Goal: Navigation & Orientation: Understand site structure

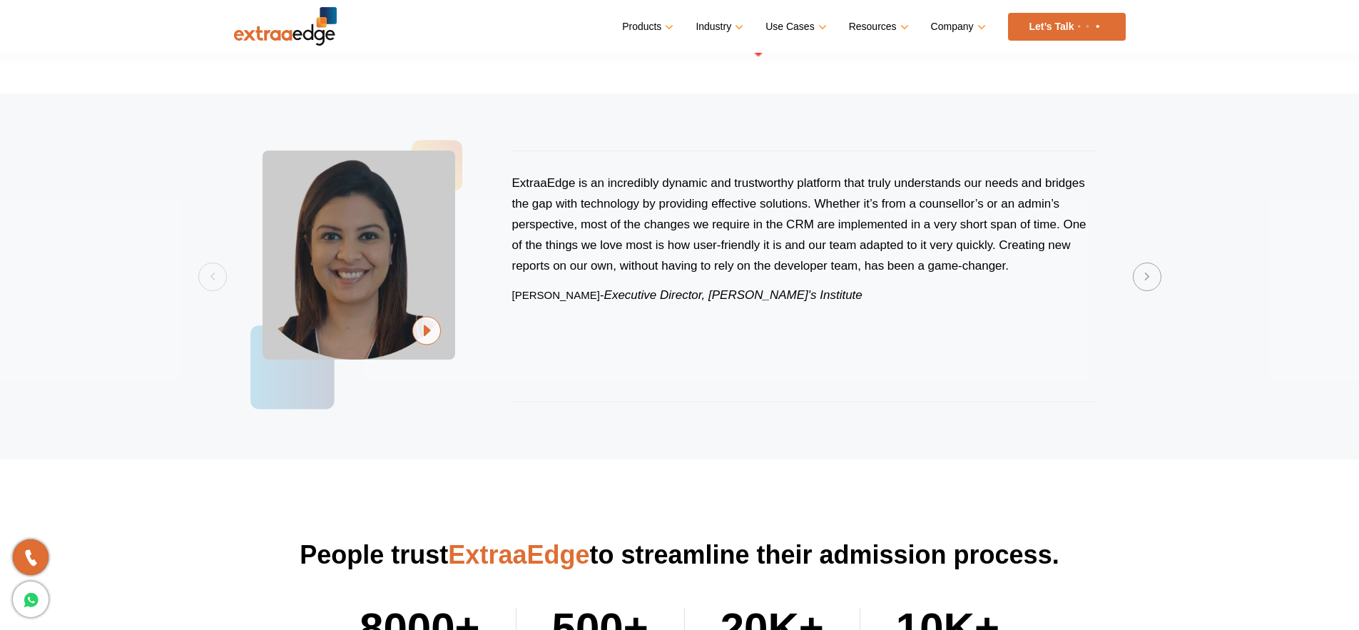
scroll to position [4314, 0]
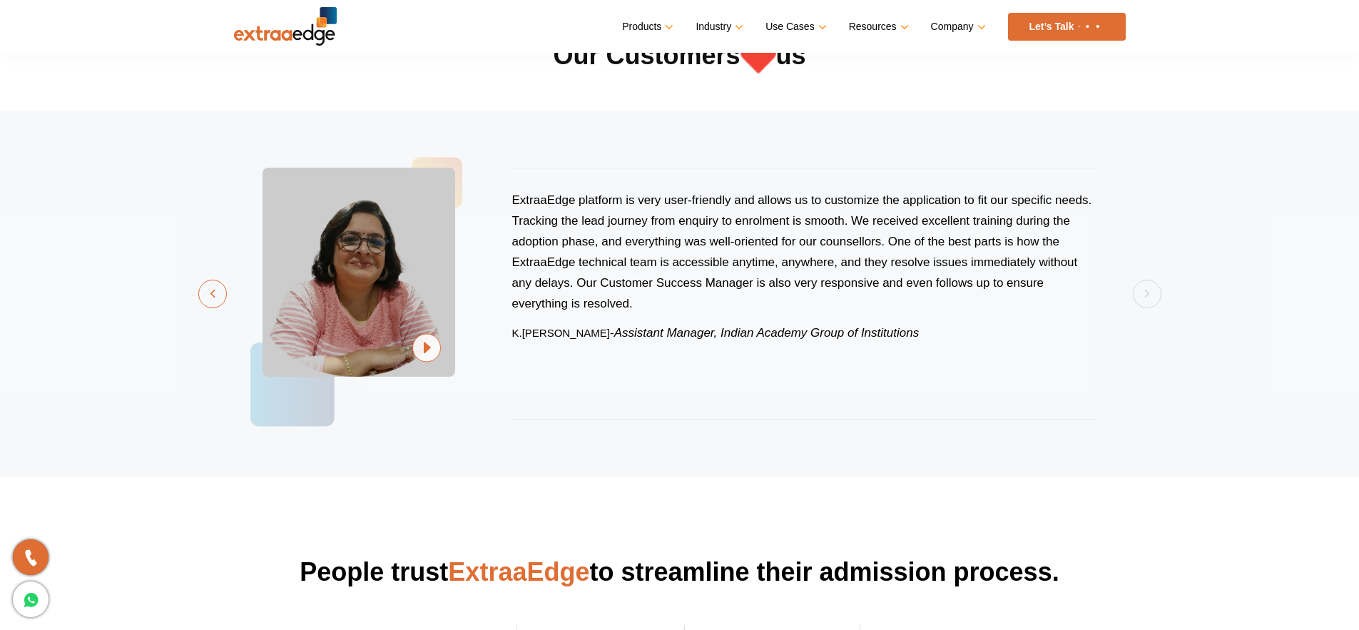
click at [207, 295] on button "Previous" at bounding box center [212, 294] width 29 height 29
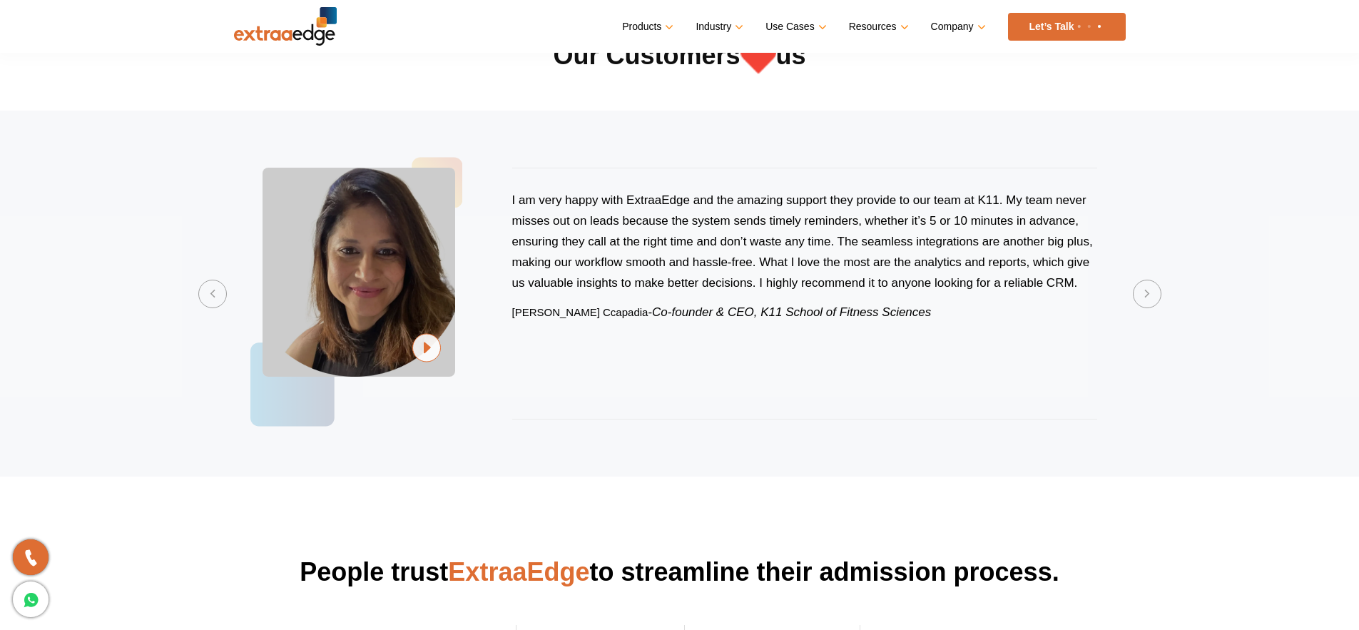
click at [800, 312] on icon "Co-founder & CEO, K11 School of Fitness Sciences" at bounding box center [791, 312] width 279 height 14
click at [206, 291] on button "Previous" at bounding box center [212, 294] width 29 height 29
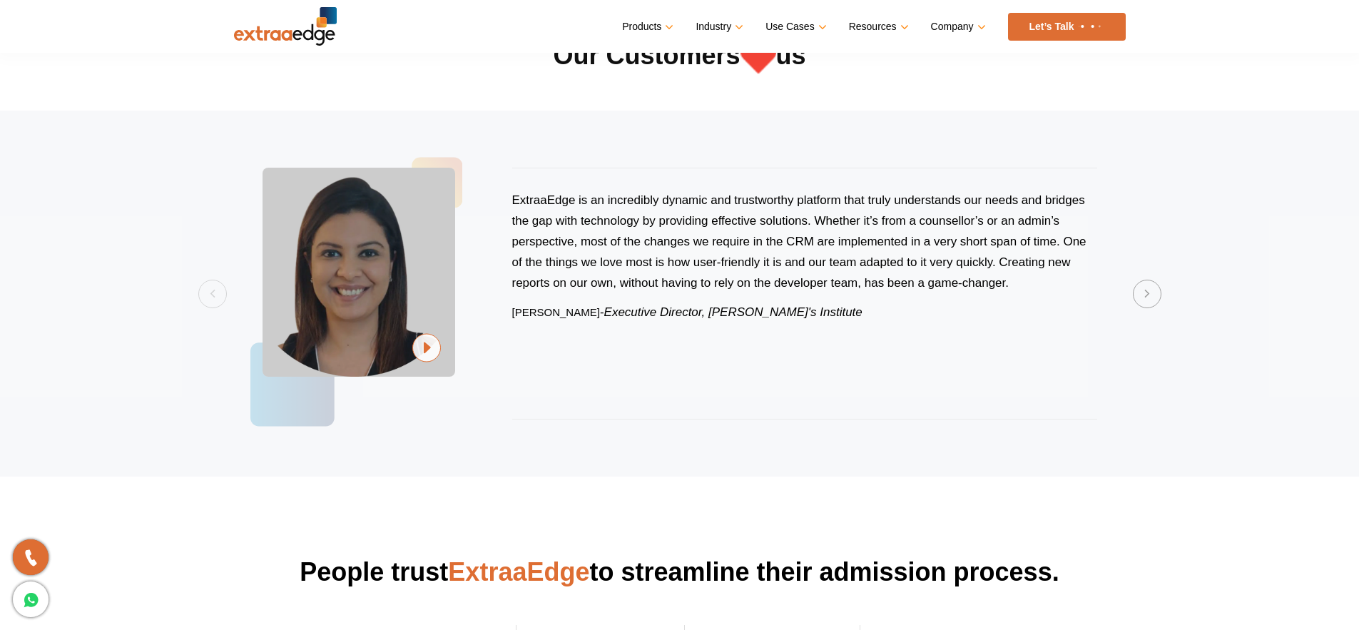
click at [619, 334] on div "ExtraaEdge is an incredibly dynamic and trustworthy platform that truly underst…" at bounding box center [804, 294] width 585 height 252
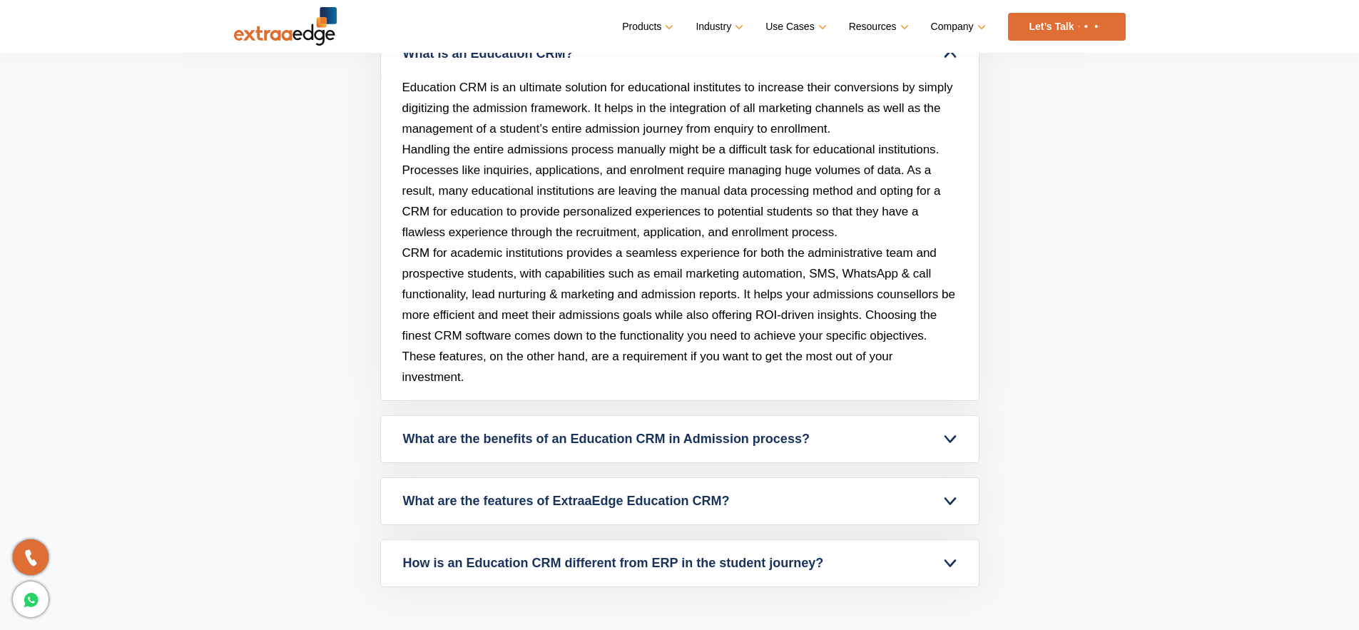
scroll to position [6234, 0]
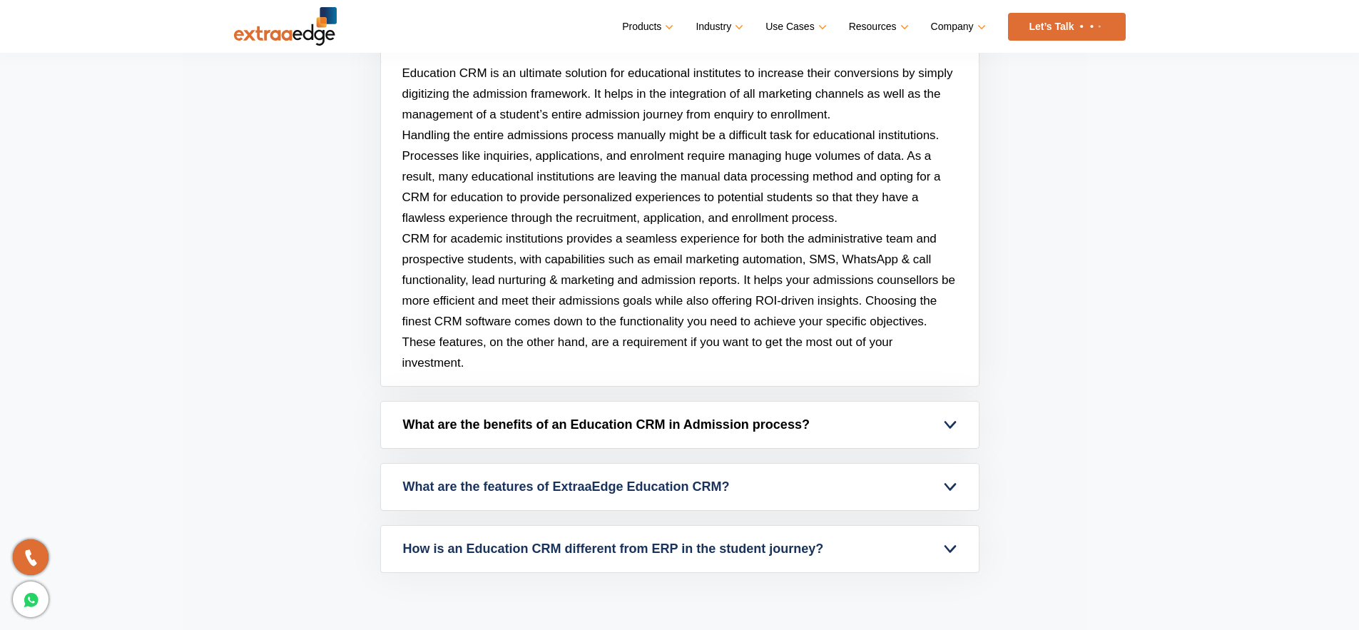
click at [550, 416] on link "What are the benefits of an Education CRM in Admission process?" at bounding box center [680, 425] width 598 height 46
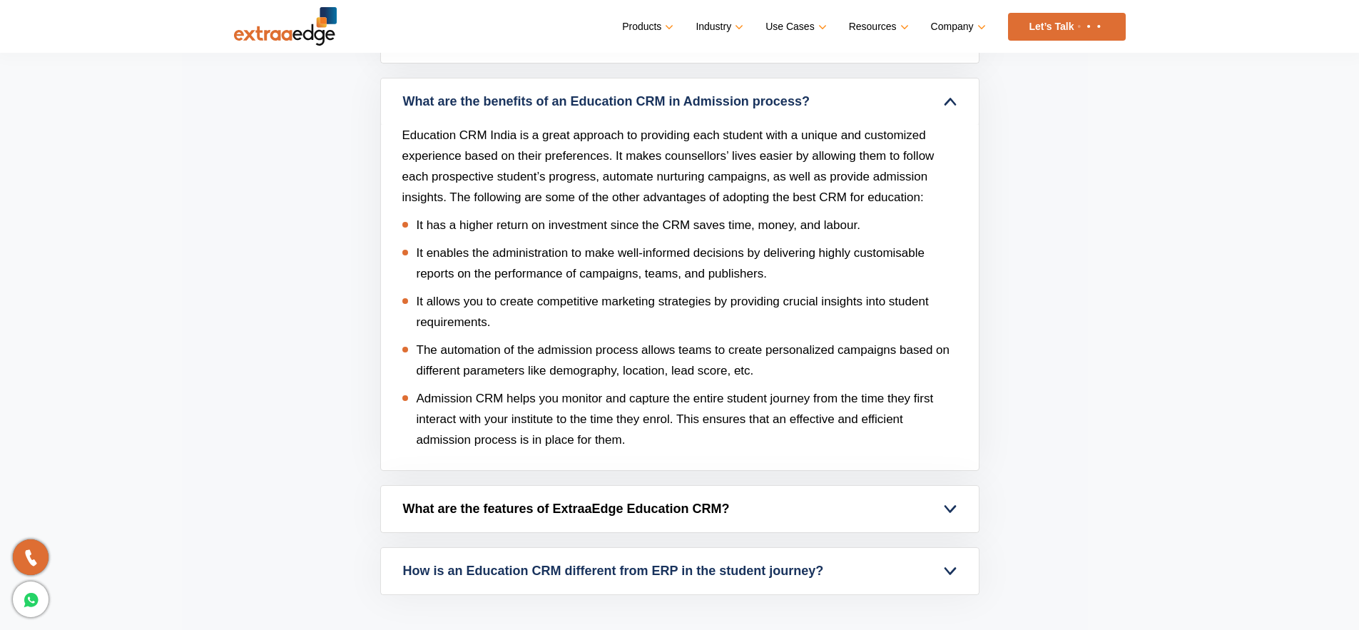
click at [536, 493] on link "What are the features of ExtraaEdge Education CRM?" at bounding box center [680, 509] width 598 height 46
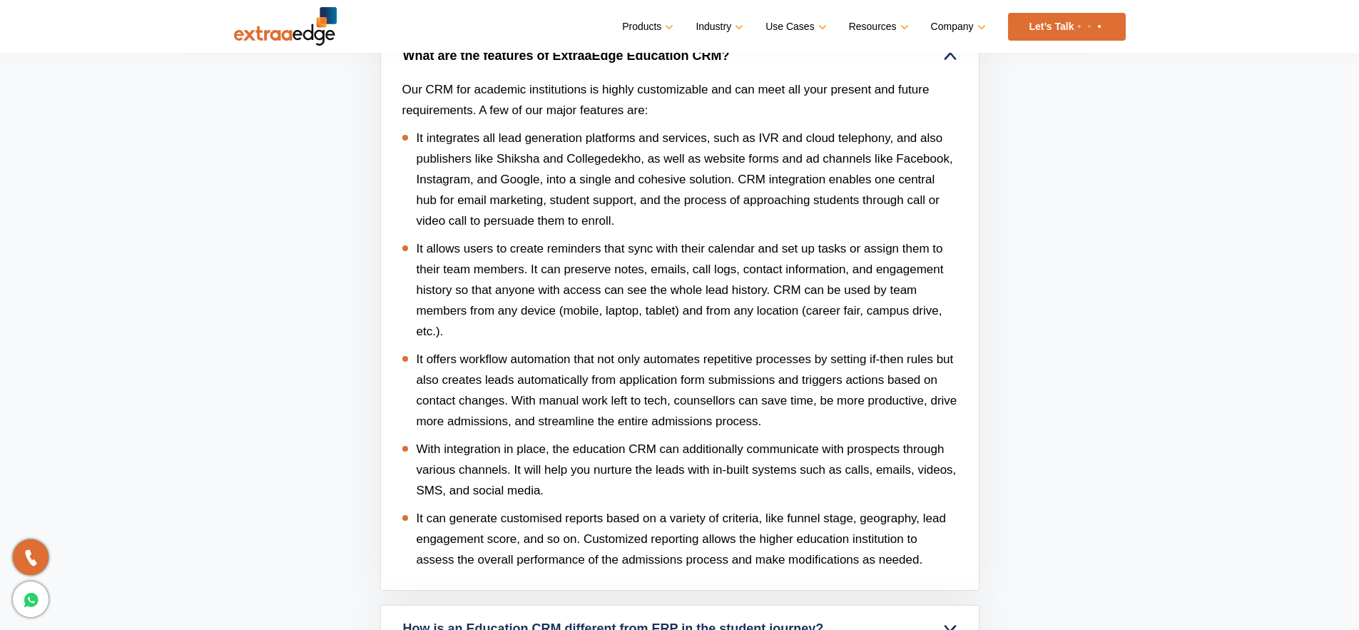
scroll to position [6422, 0]
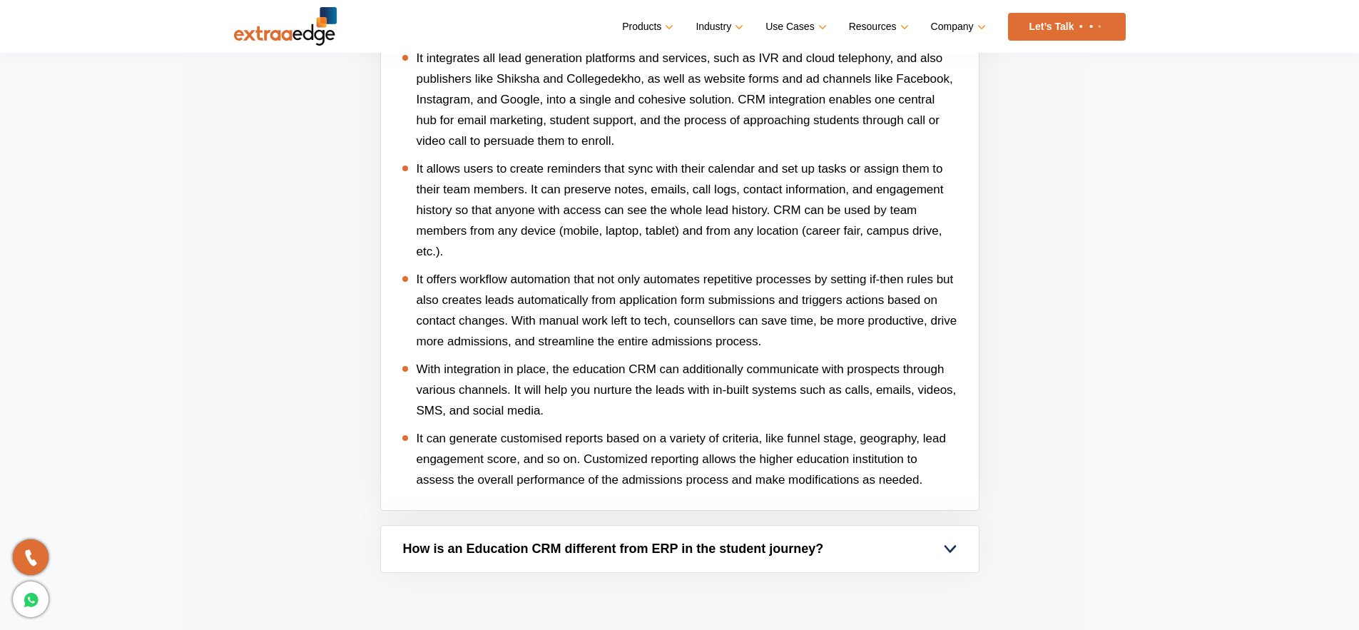
click at [534, 541] on link "How is an Education CRM different from ERP in the student journey?" at bounding box center [680, 549] width 598 height 46
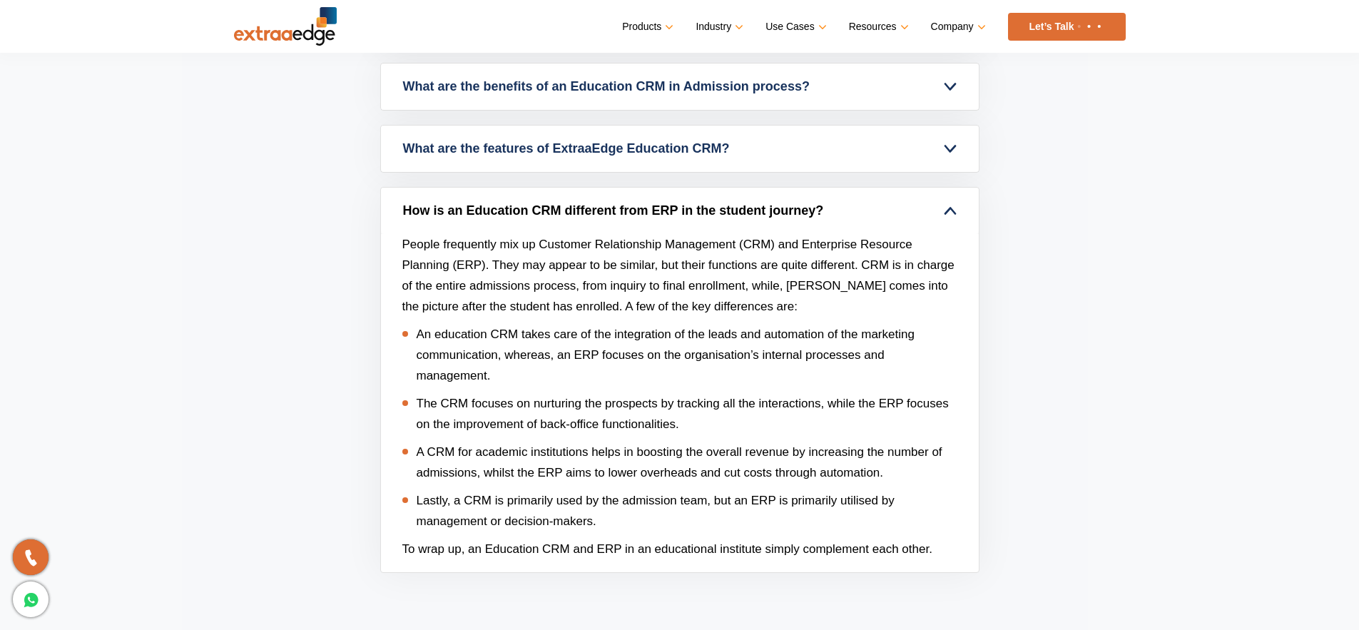
scroll to position [6249, 0]
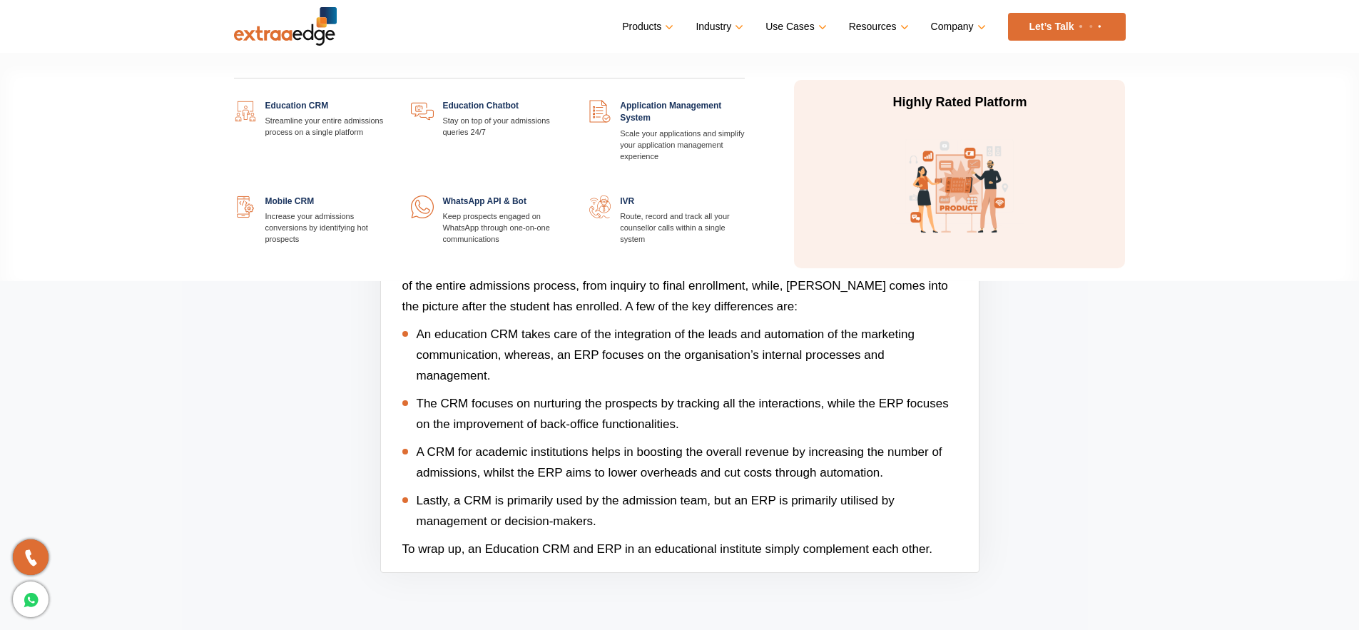
click at [390, 100] on link at bounding box center [390, 100] width 0 height 0
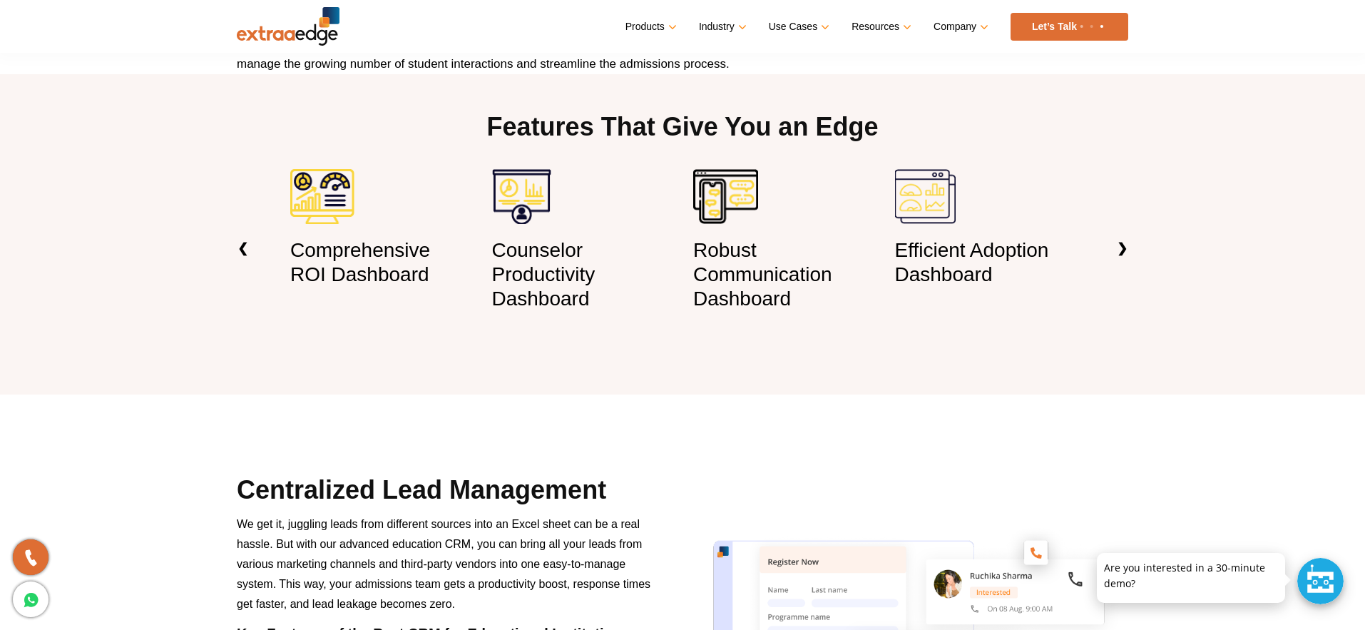
scroll to position [995, 0]
click at [1124, 247] on link "❯" at bounding box center [1123, 248] width 34 height 44
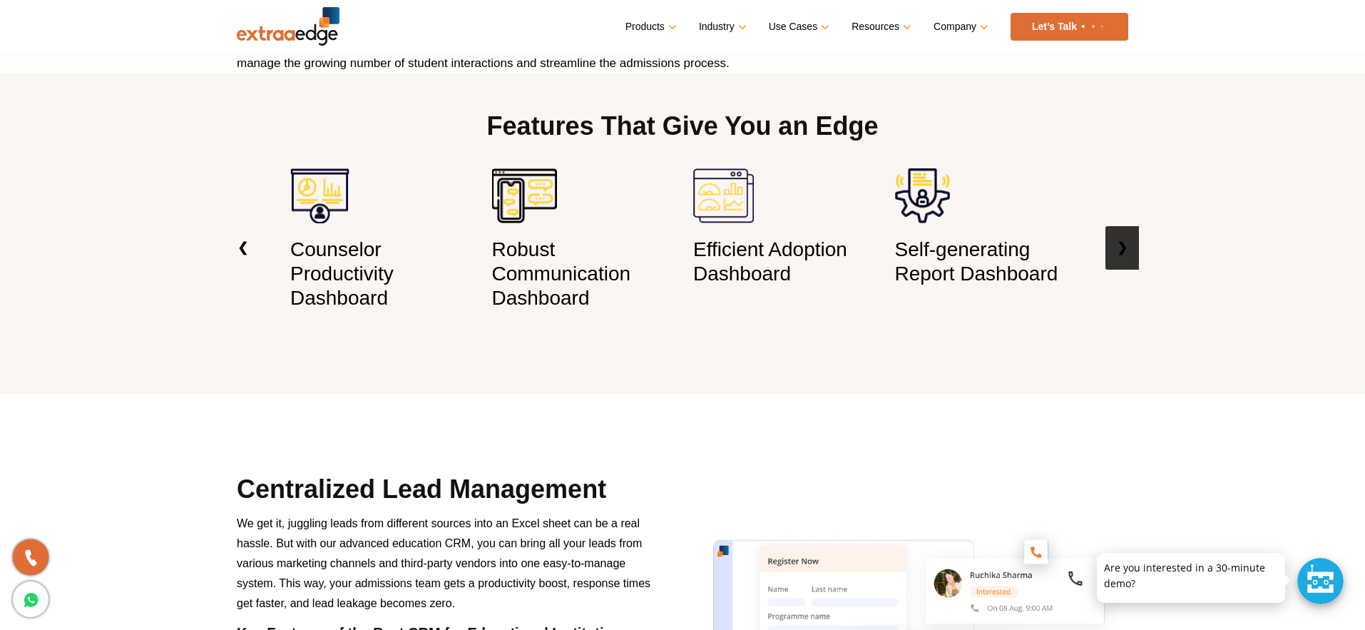
click at [1124, 247] on link "❯" at bounding box center [1123, 248] width 34 height 44
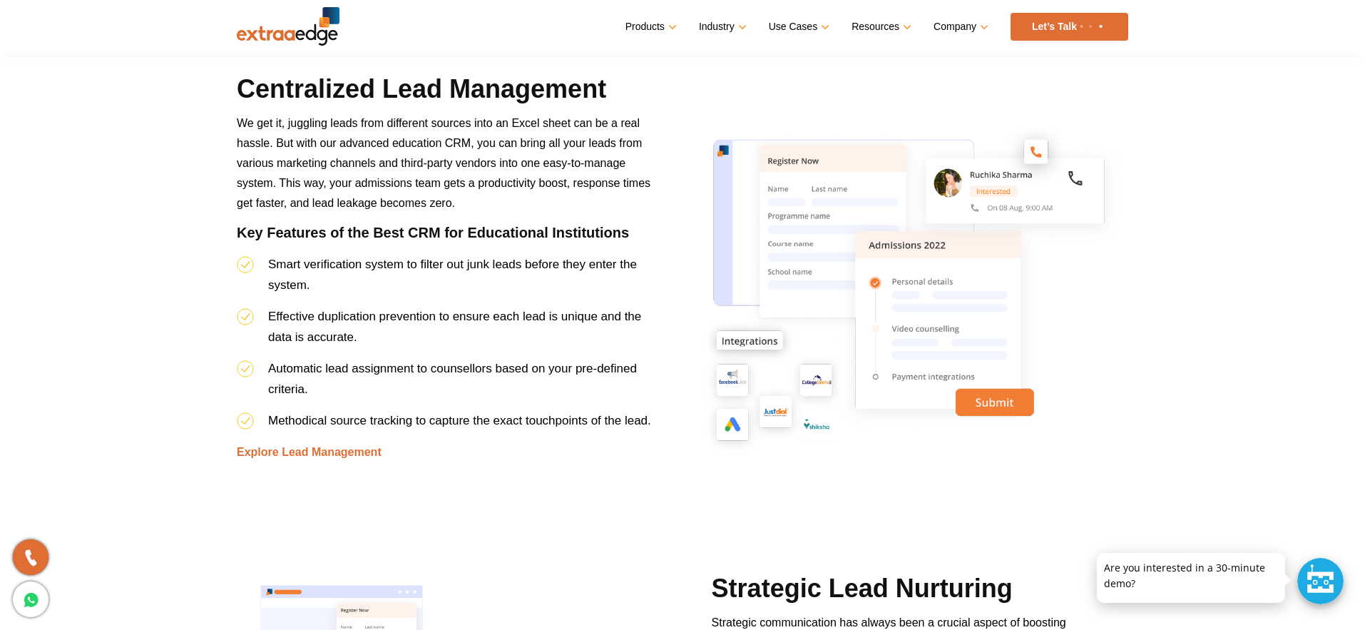
scroll to position [1407, 0]
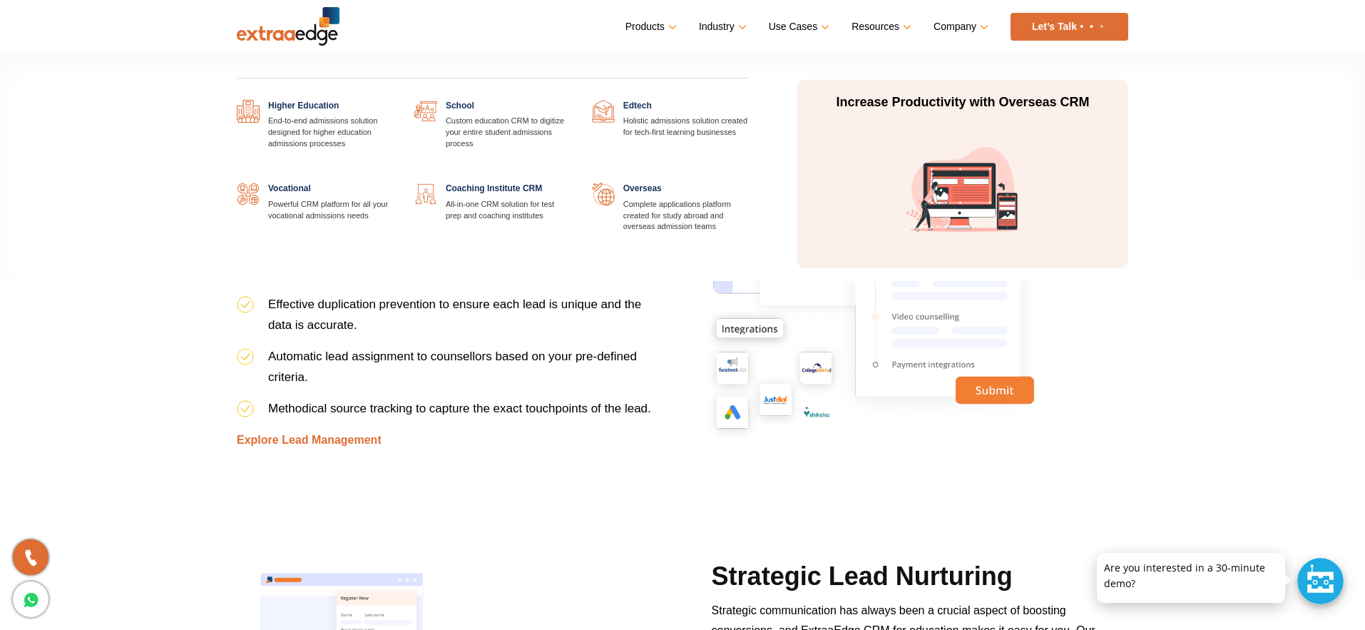
click at [571, 100] on link at bounding box center [571, 100] width 0 height 0
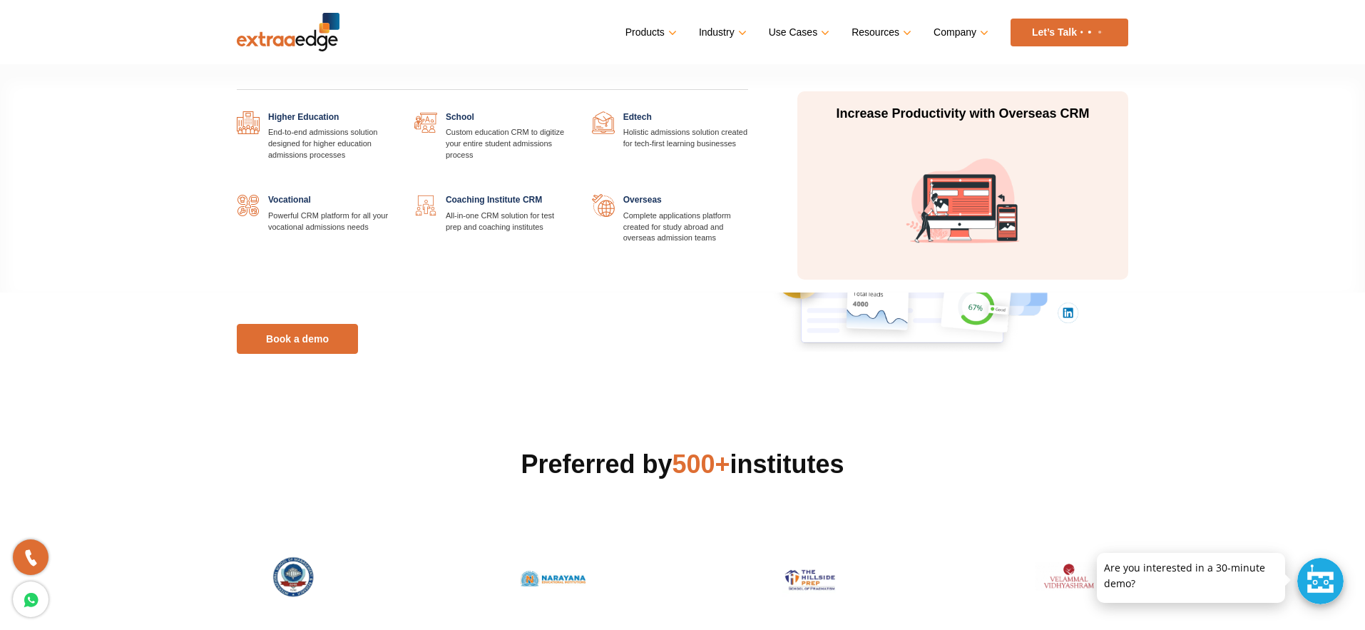
click at [393, 111] on link at bounding box center [393, 111] width 0 height 0
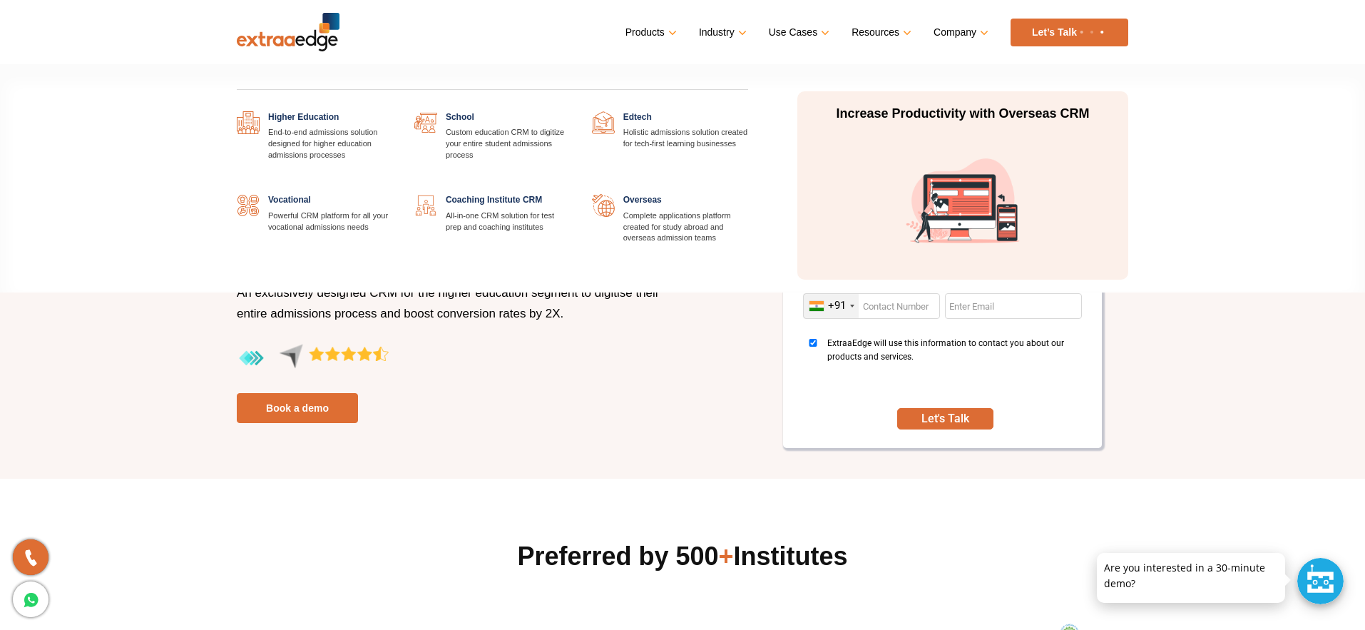
click at [748, 111] on link at bounding box center [748, 111] width 0 height 0
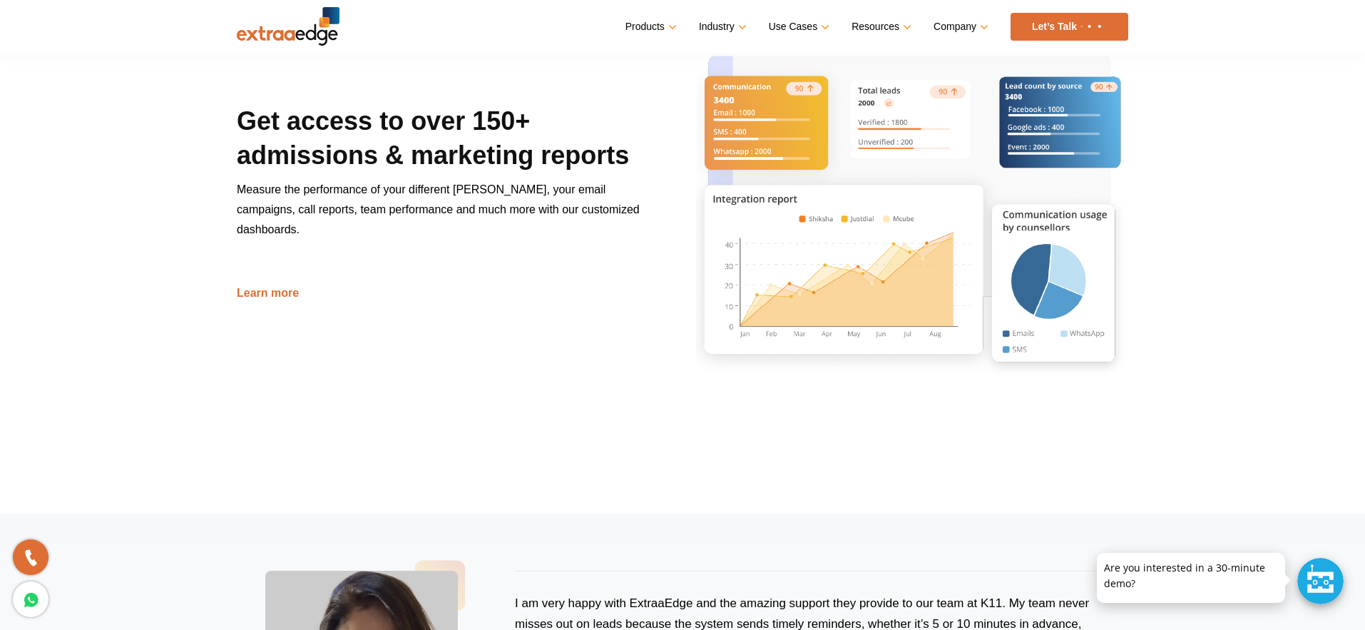
scroll to position [2712, 0]
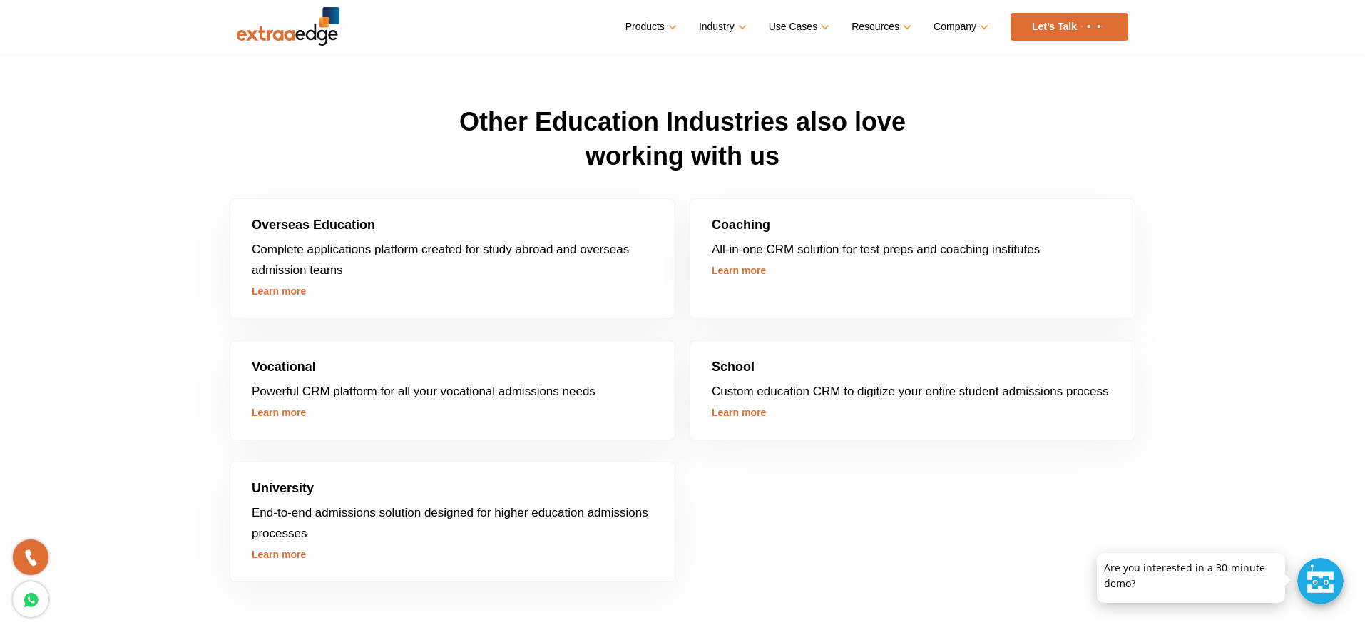
scroll to position [3966, 0]
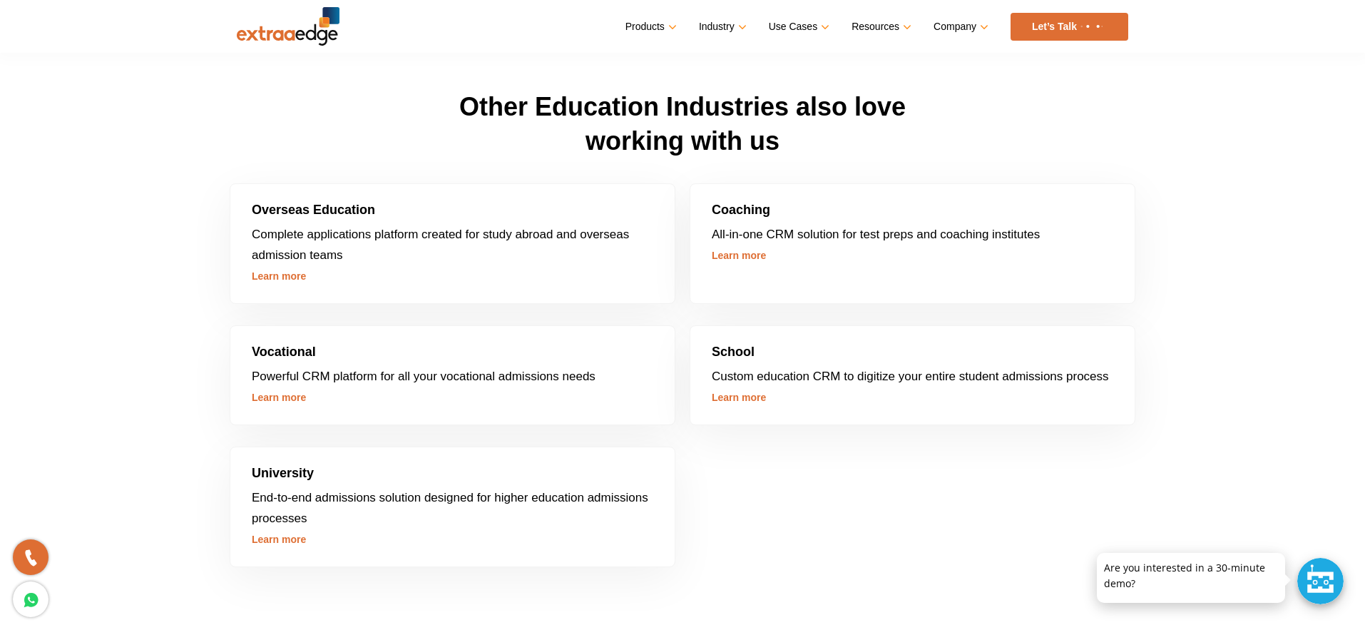
click at [731, 255] on link "Learn more" at bounding box center [739, 255] width 54 height 11
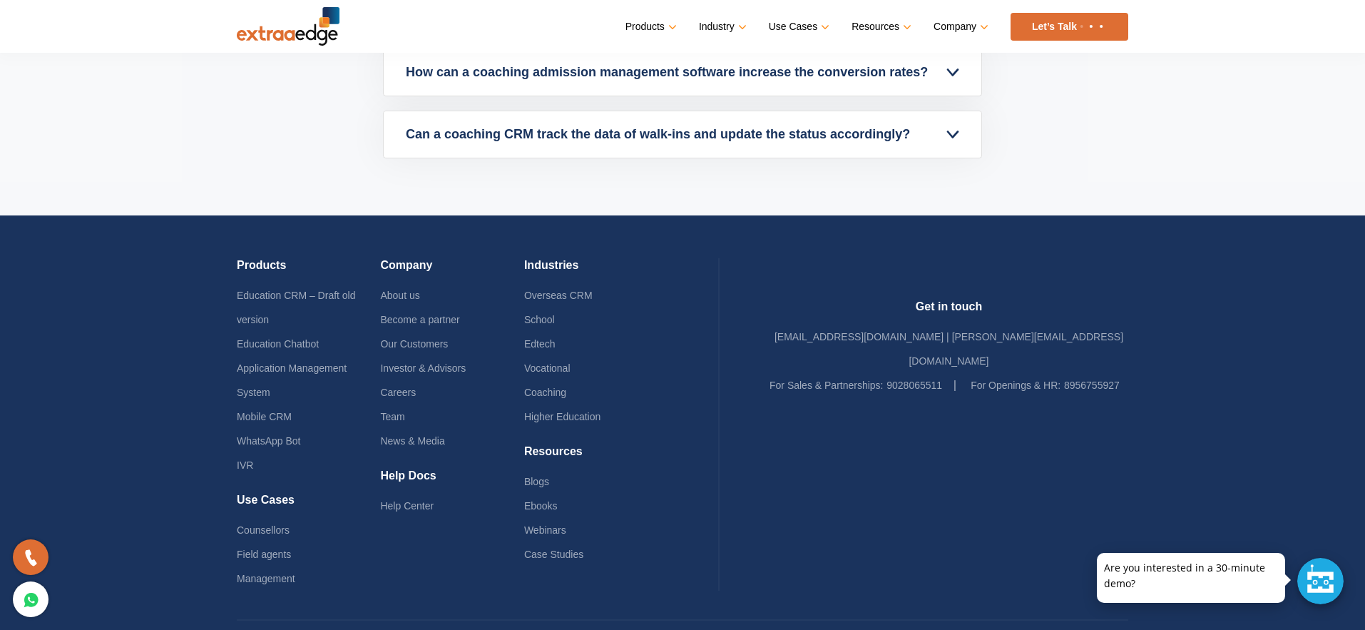
scroll to position [5148, 0]
